Goal: Information Seeking & Learning: Learn about a topic

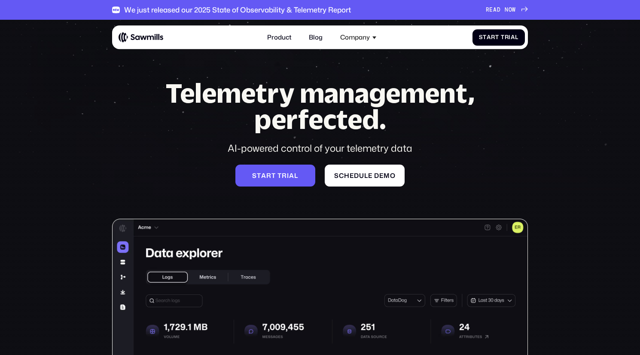
click at [281, 36] on link "Product" at bounding box center [279, 37] width 34 height 17
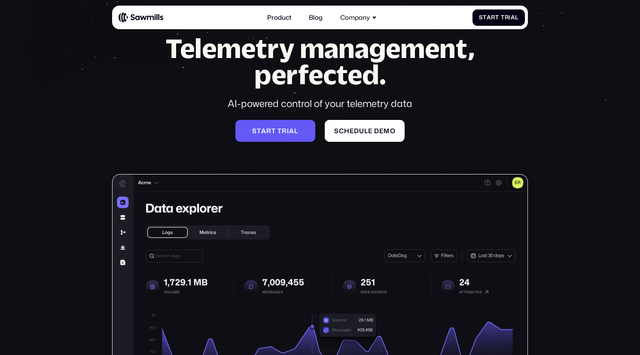
scroll to position [45, 0]
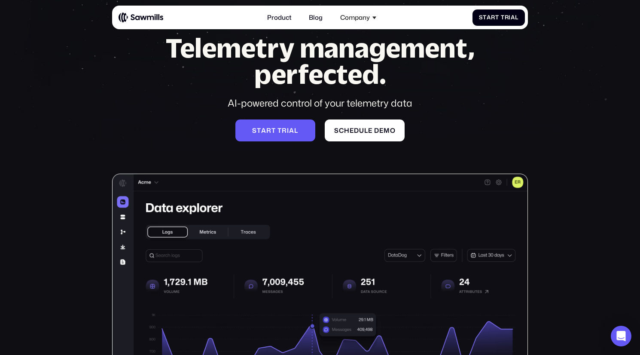
click at [214, 232] on img at bounding box center [320, 315] width 416 height 283
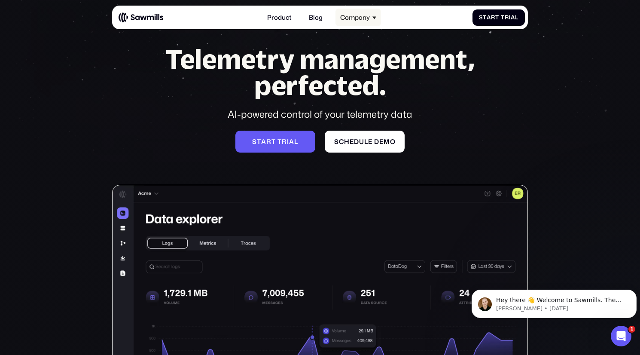
scroll to position [0, 0]
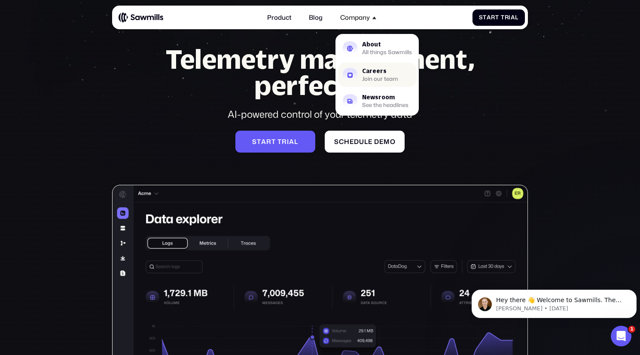
click at [372, 78] on div "Join our team" at bounding box center [380, 79] width 36 height 5
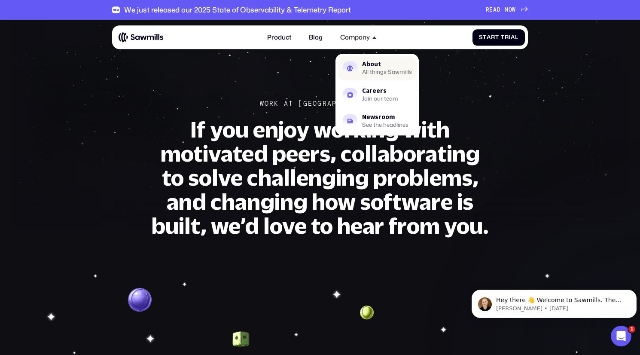
click at [373, 70] on div "All things Sawmills" at bounding box center [387, 72] width 50 height 5
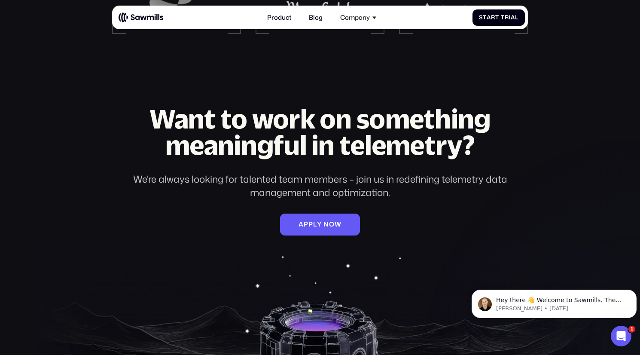
scroll to position [1131, 0]
